Goal: Communication & Community: Ask a question

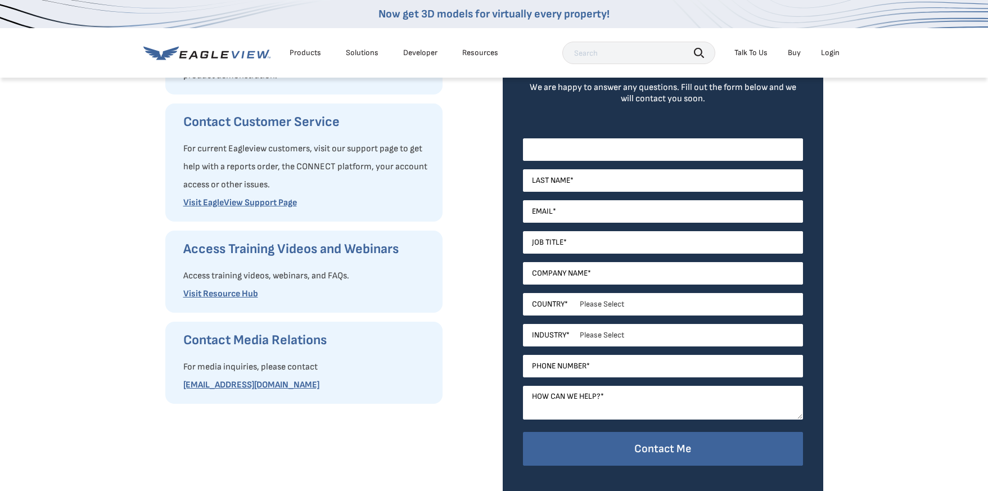
click at [590, 150] on input "First Name *" at bounding box center [663, 149] width 280 height 22
click at [559, 152] on input "[PERSON_NAME]" at bounding box center [663, 149] width 280 height 22
type input "[PERSON_NAME]"
click at [546, 175] on span "Last Name" at bounding box center [551, 180] width 38 height 10
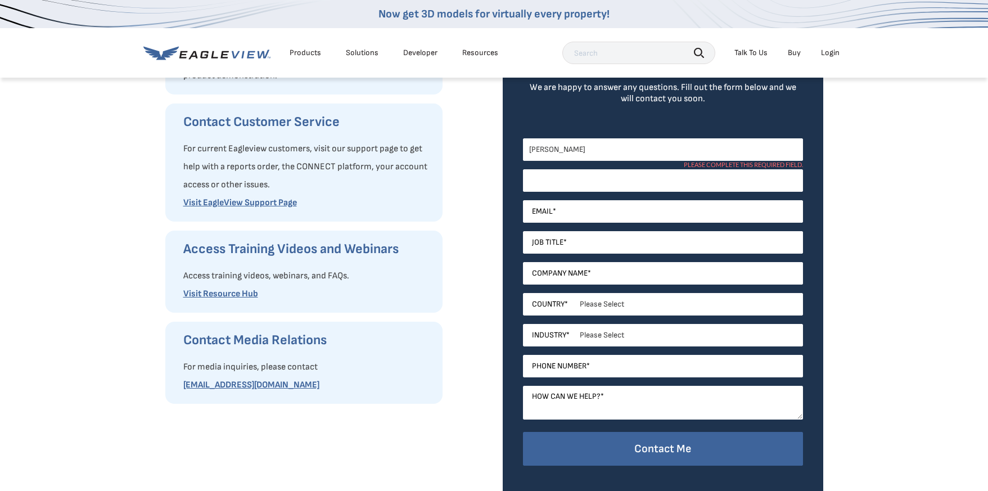
click at [546, 175] on input "Last Name *" at bounding box center [663, 180] width 280 height 22
click at [546, 180] on input "Last Name *" at bounding box center [663, 180] width 280 height 22
paste input "[PERSON_NAME]"
type input "[PERSON_NAME]"
click at [545, 212] on span "Email" at bounding box center [542, 211] width 21 height 10
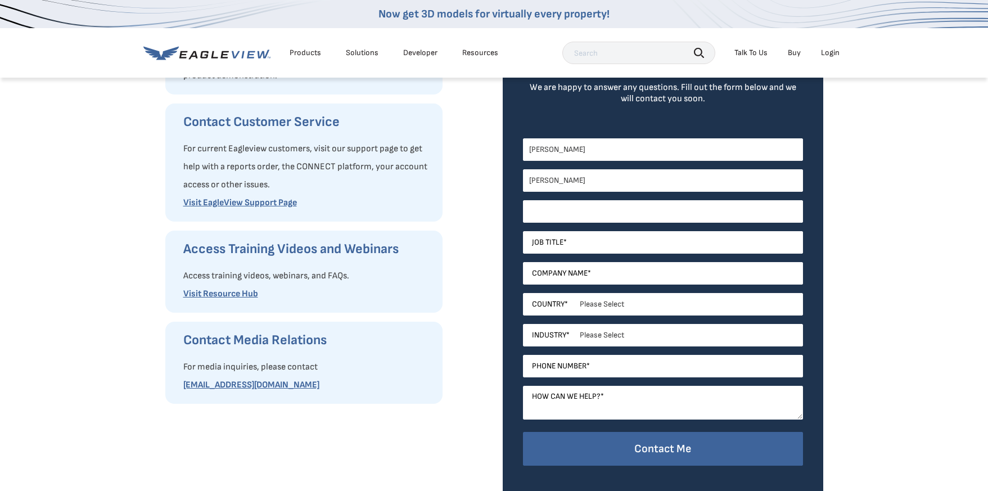
click at [545, 212] on input "Email *" at bounding box center [663, 211] width 280 height 22
paste input "[PERSON_NAME]"
type input "[EMAIL_ADDRESS][DOMAIN_NAME]"
type input "Founder"
type input "CasaIO"
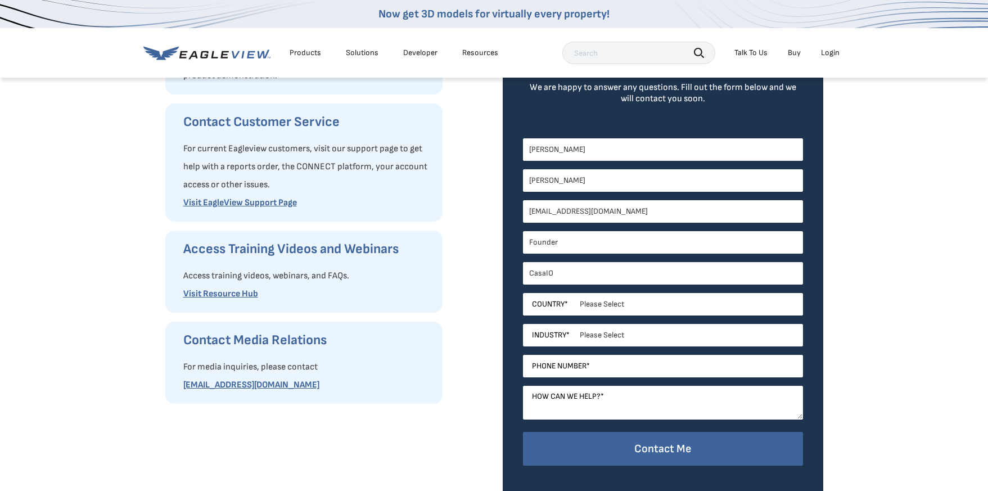
click at [599, 303] on select "Please Select [GEOGRAPHIC_DATA] [GEOGRAPHIC_DATA] [GEOGRAPHIC_DATA] [GEOGRAPHIC…" at bounding box center [663, 304] width 280 height 22
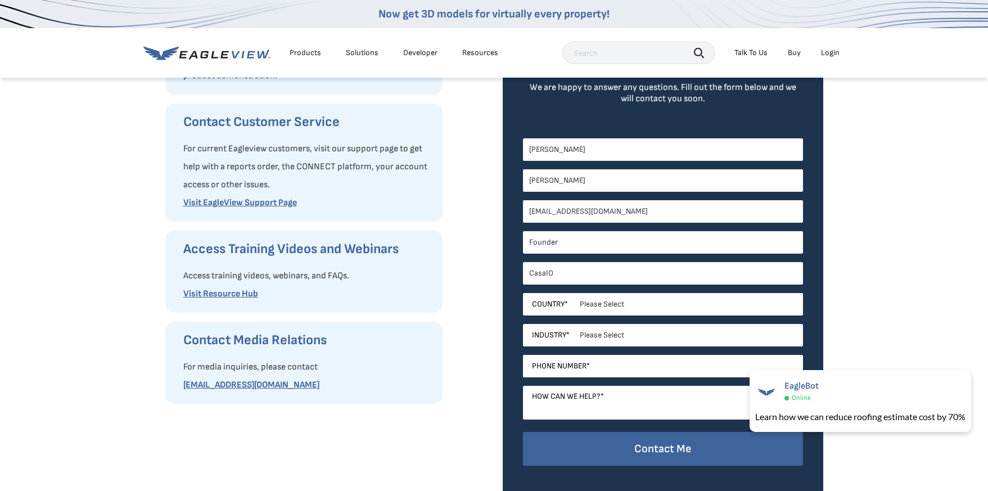
select select "[GEOGRAPHIC_DATA]"
click at [523, 293] on select "Please Select [GEOGRAPHIC_DATA] [GEOGRAPHIC_DATA] [GEOGRAPHIC_DATA] [GEOGRAPHIC…" at bounding box center [663, 304] width 280 height 22
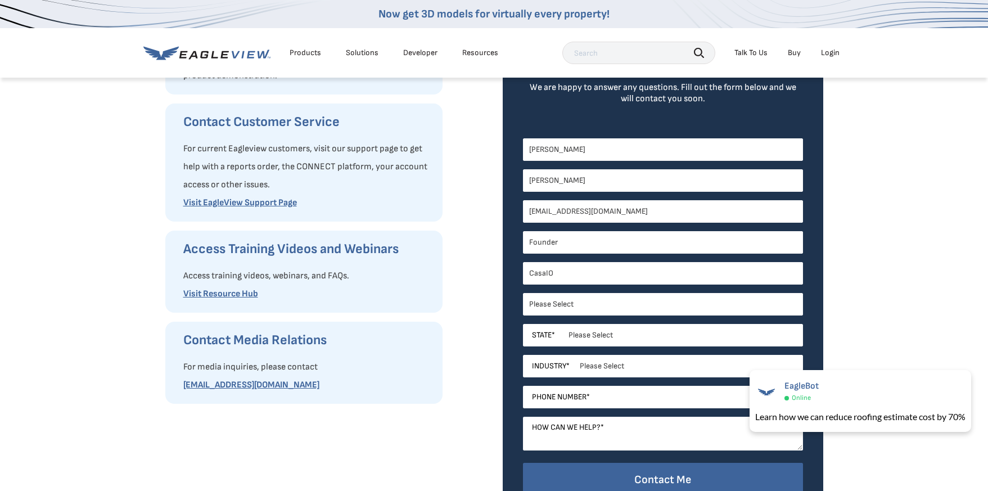
click at [596, 336] on select "Please Select [US_STATE] [US_STATE] [GEOGRAPHIC_DATA] [US_STATE] [US_STATE] [GE…" at bounding box center [663, 335] width 280 height 22
select select "[US_STATE]"
click at [523, 324] on select "Please Select [US_STATE] [US_STATE] [GEOGRAPHIC_DATA] [US_STATE] [US_STATE] [GE…" at bounding box center [663, 335] width 280 height 22
click at [605, 362] on select "Please Select Architects & Engineering Construction Electric/Gas Utilities Gove…" at bounding box center [663, 366] width 280 height 22
select select "Software and Technology"
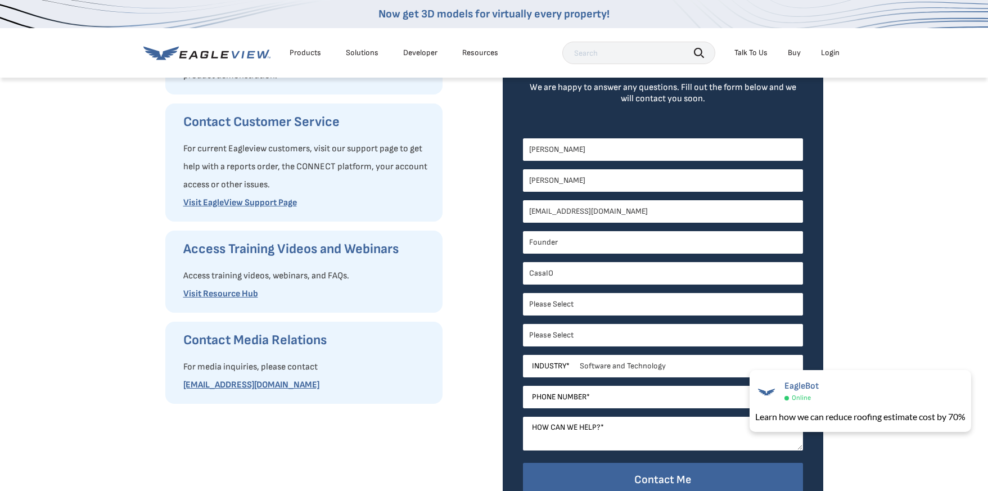
click at [523, 355] on select "Please Select Architects & Engineering Construction Electric/Gas Utilities Gove…" at bounding box center [663, 366] width 280 height 22
click at [577, 400] on span "Phone Number" at bounding box center [559, 397] width 55 height 10
click at [577, 400] on input "Phone Number *" at bounding box center [663, 397] width 280 height 22
type input "7203415557"
click at [591, 428] on span "How can we help?" at bounding box center [566, 427] width 69 height 10
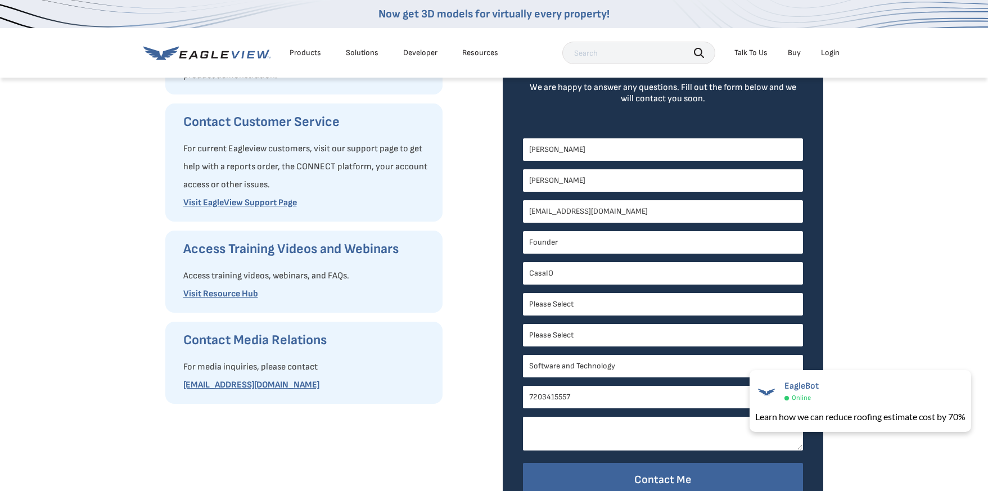
click at [591, 428] on textarea "How can we help? *" at bounding box center [663, 433] width 280 height 34
click at [595, 435] on textarea "I've signed up for an account. We are looking for an API feed that can give us …" at bounding box center [663, 433] width 280 height 34
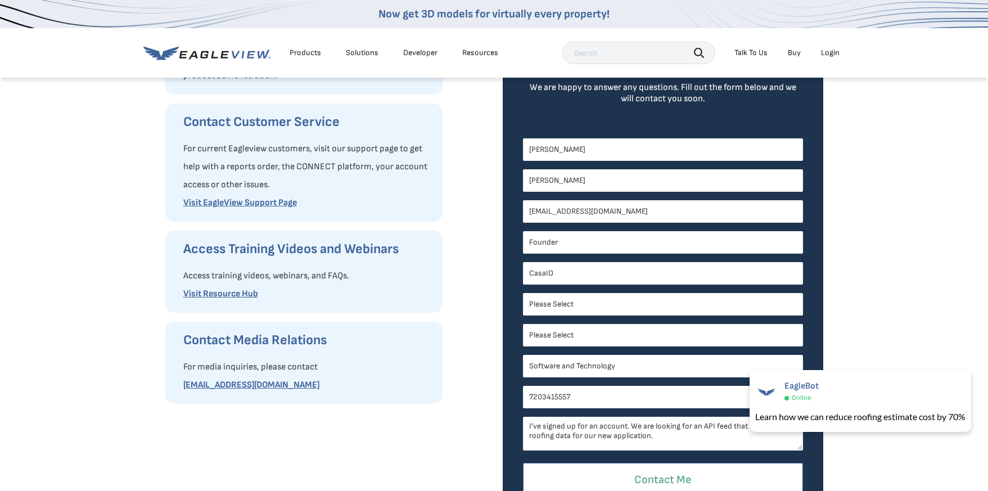
type textarea "I've signed up for an account. We are looking for an API feed that can give us …"
click at [678, 481] on input "Contact Me" at bounding box center [663, 480] width 280 height 34
